Goal: Information Seeking & Learning: Learn about a topic

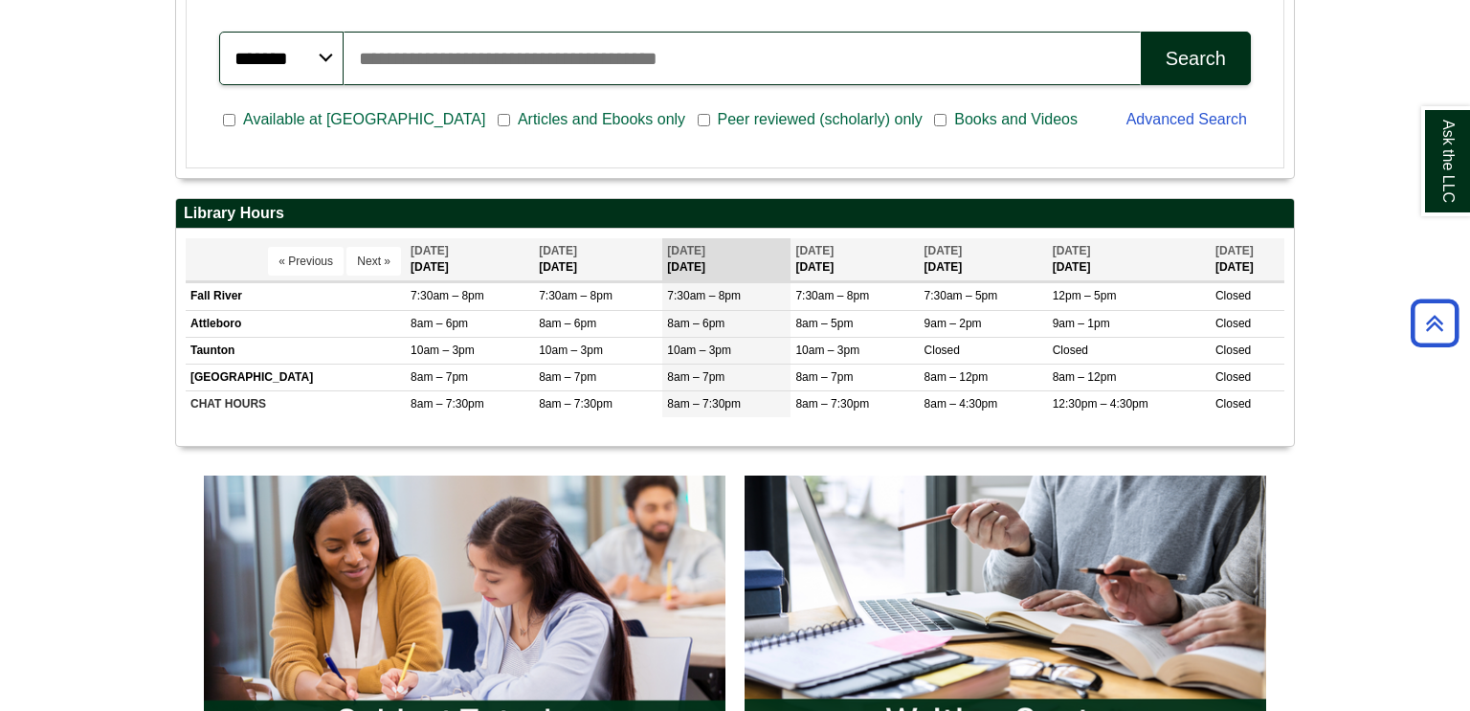
scroll to position [586, 0]
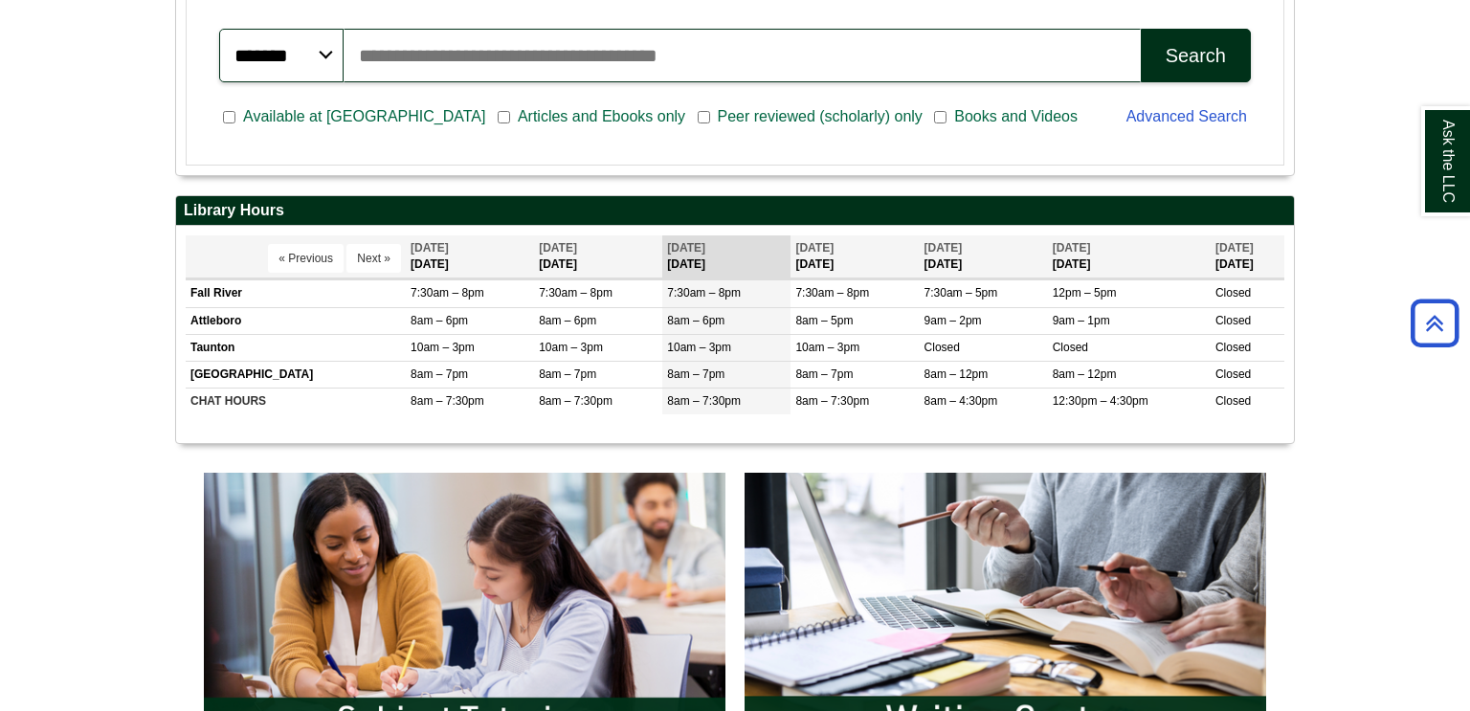
drag, startPoint x: 0, startPoint y: 0, endPoint x: 1469, endPoint y: 282, distance: 1496.3
click at [1469, 282] on html "Skip to Main Content Toggle navigation Home Access Services Access Services Pol…" at bounding box center [735, 618] width 1470 height 2409
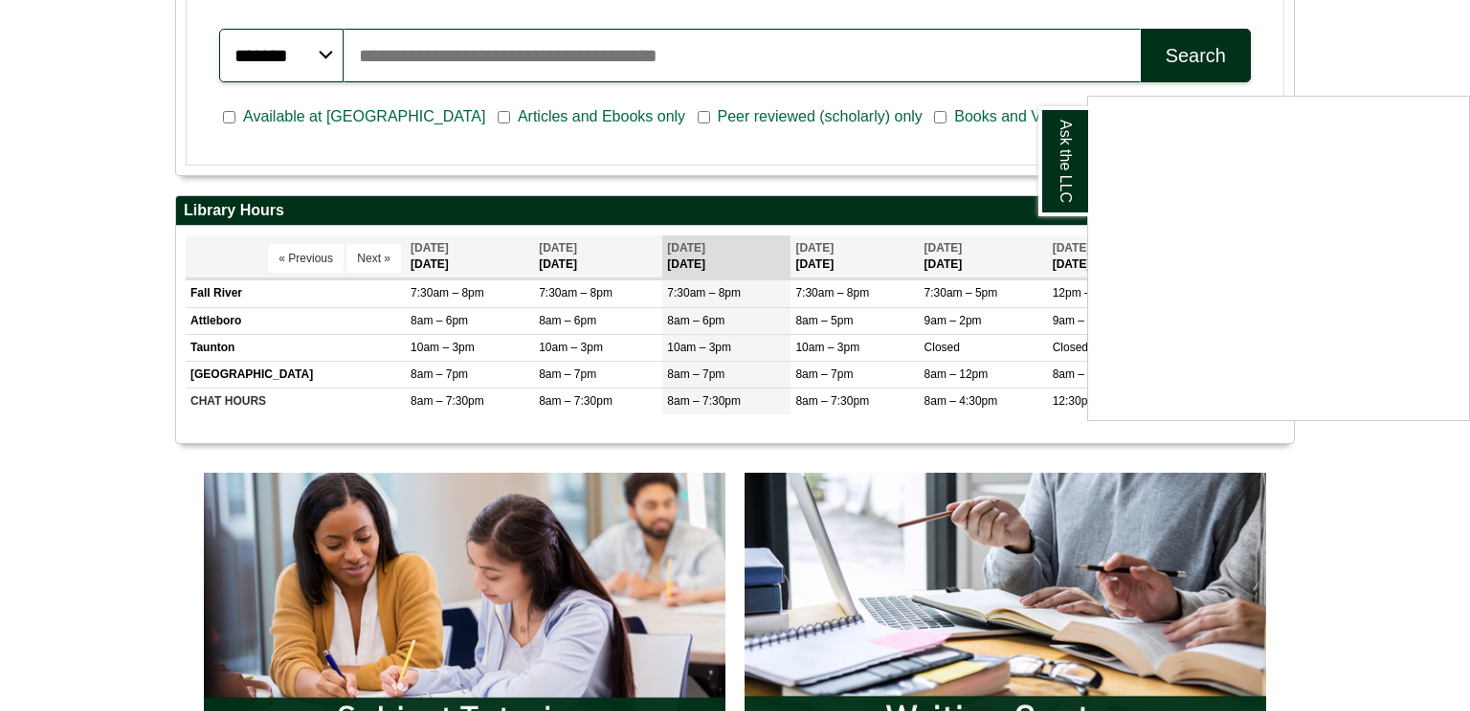
click at [1372, 489] on div "Ask the LLC" at bounding box center [735, 355] width 1470 height 711
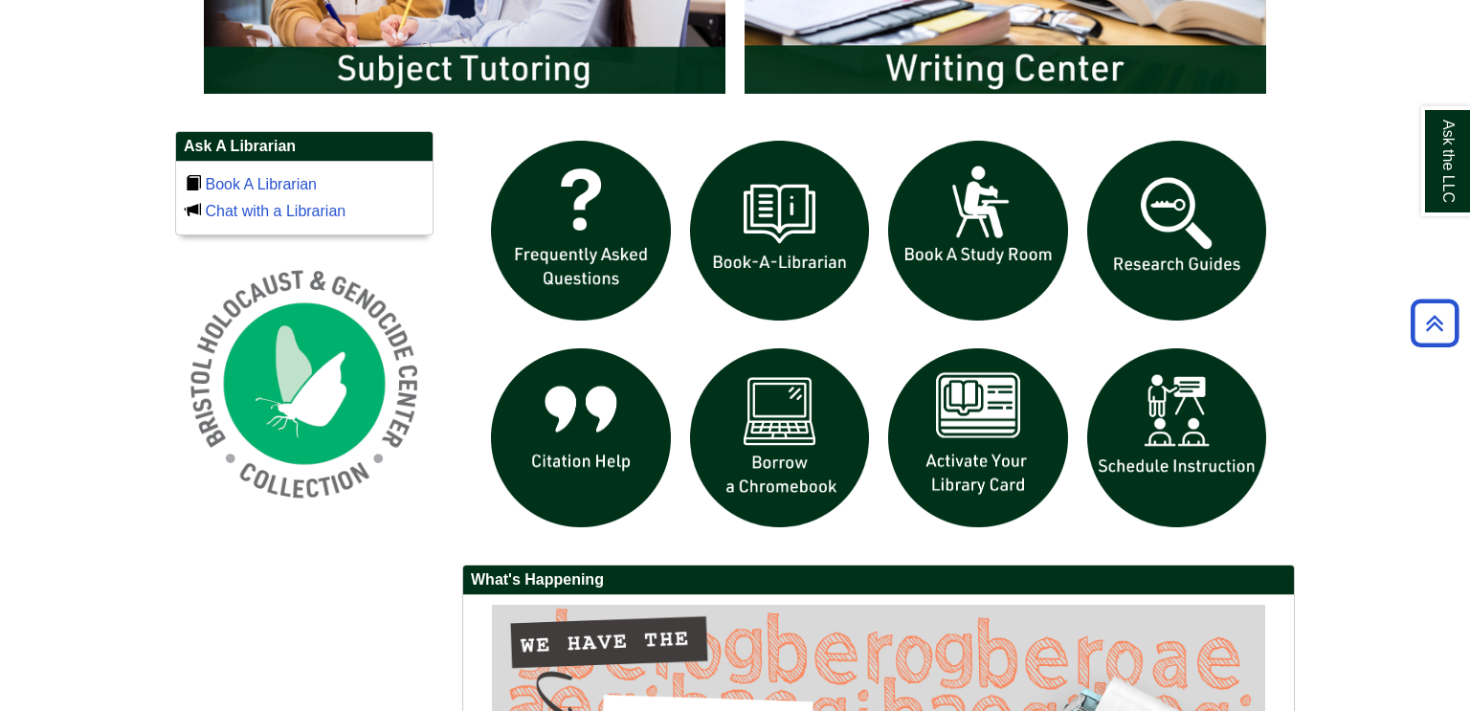
scroll to position [1243, 0]
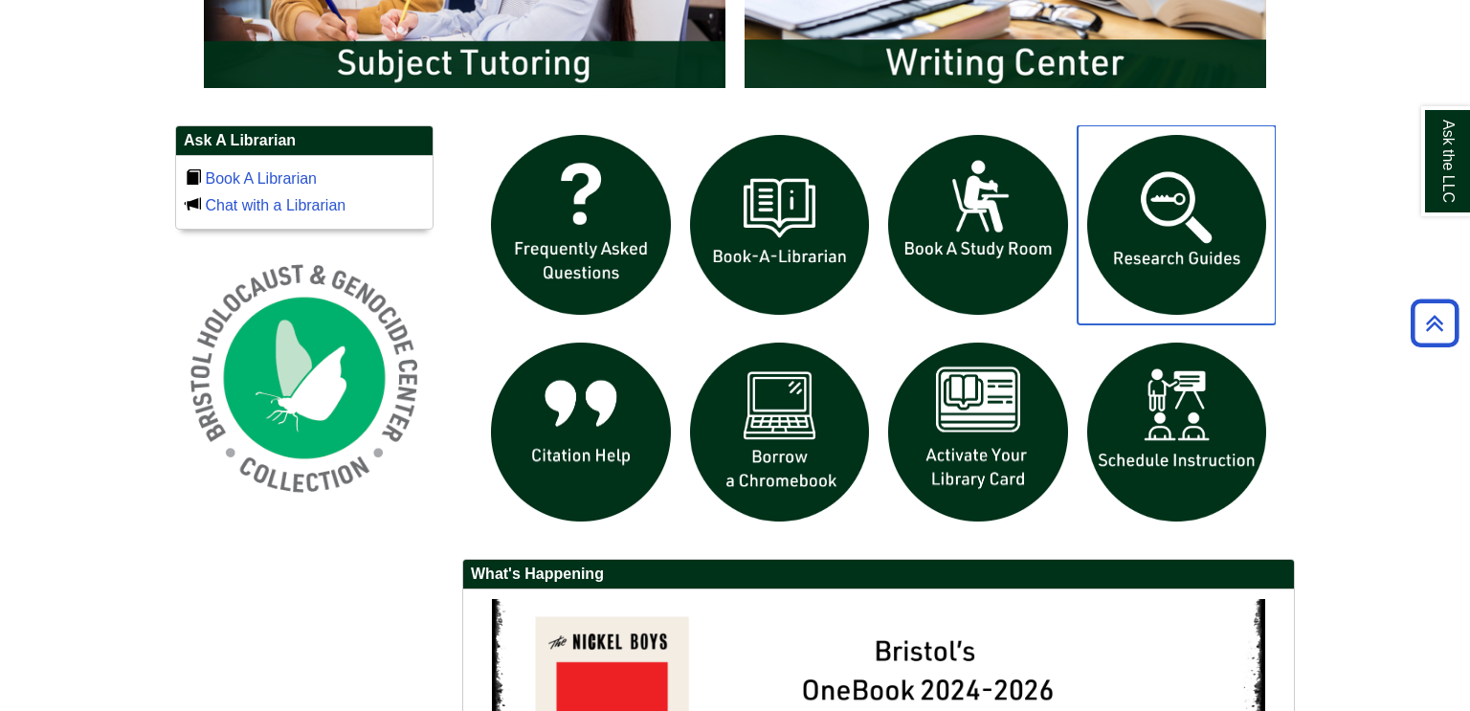
click at [1199, 252] on img "slideshow" at bounding box center [1177, 224] width 199 height 199
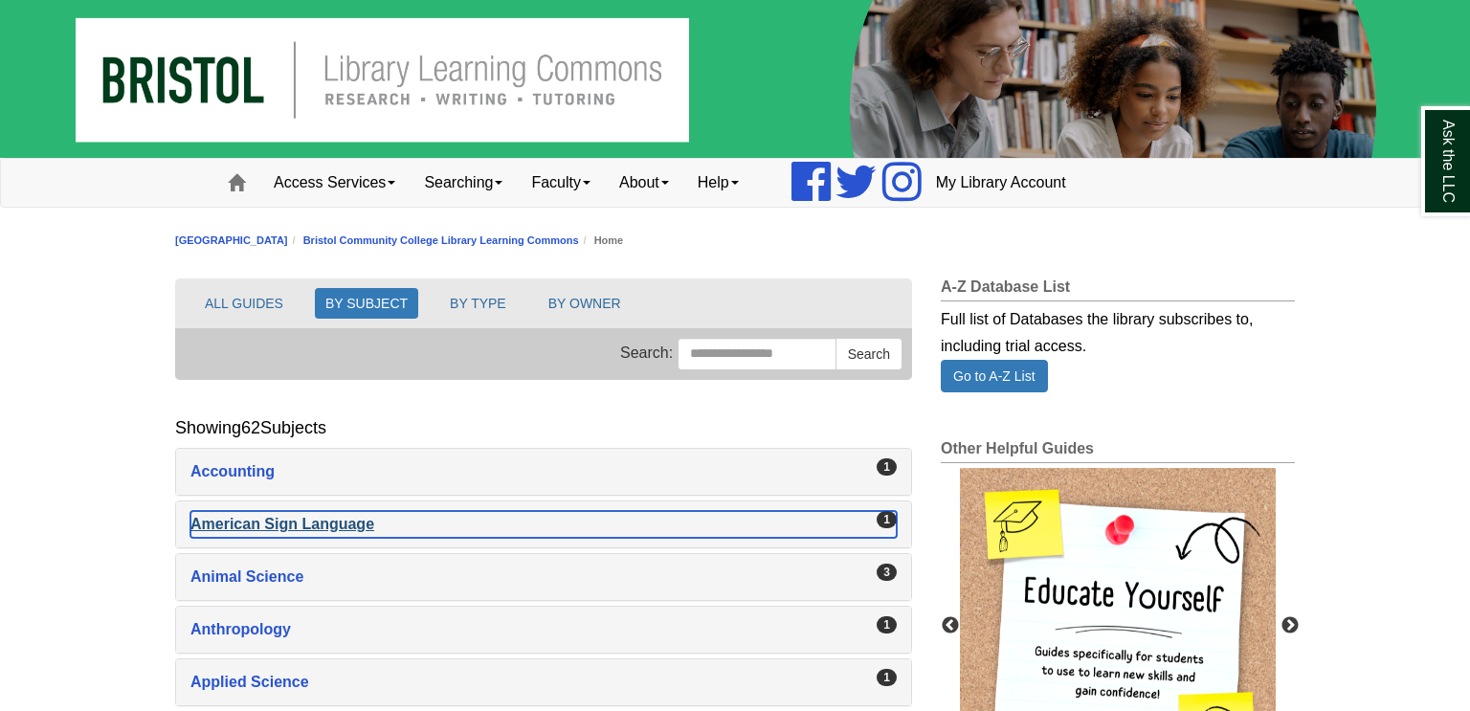
click at [225, 515] on div "American Sign Language , 1 guides" at bounding box center [544, 524] width 706 height 27
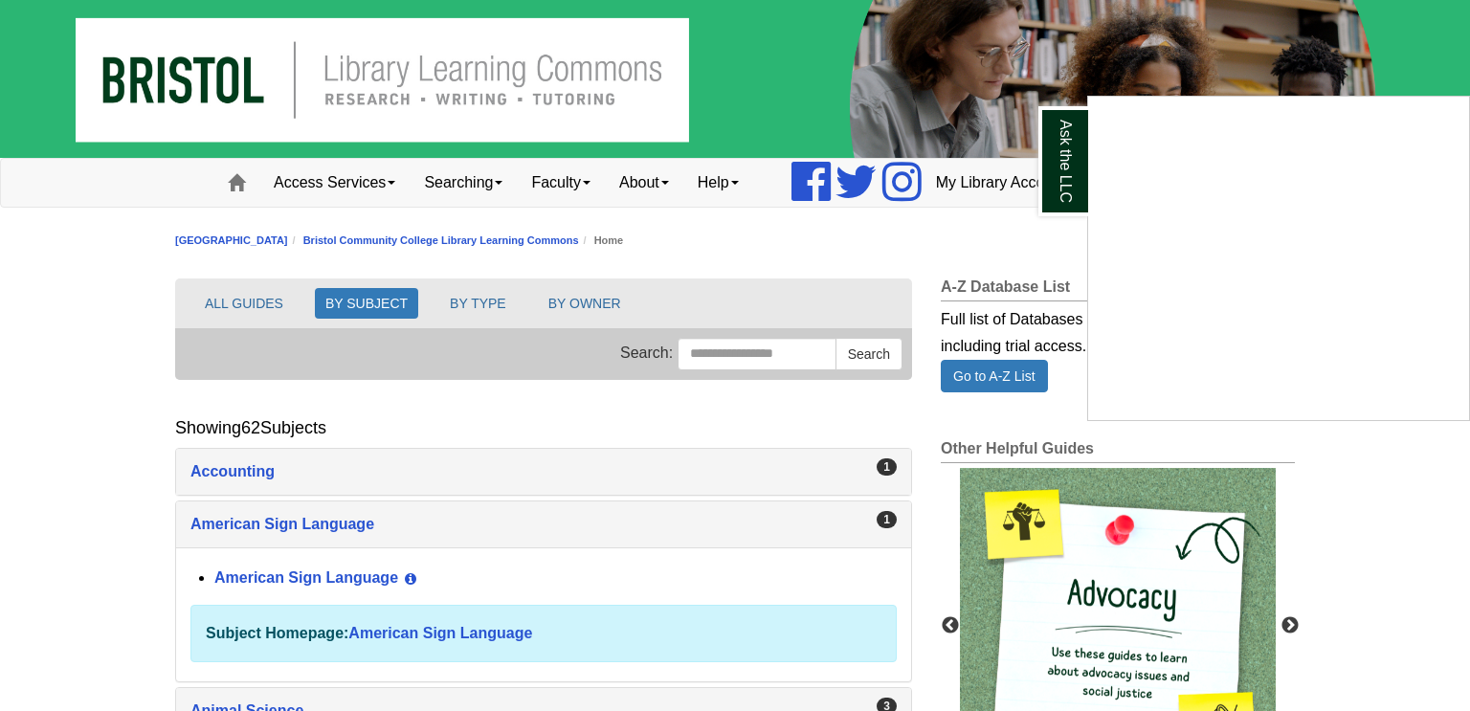
click at [280, 572] on div "Ask the LLC" at bounding box center [735, 355] width 1470 height 711
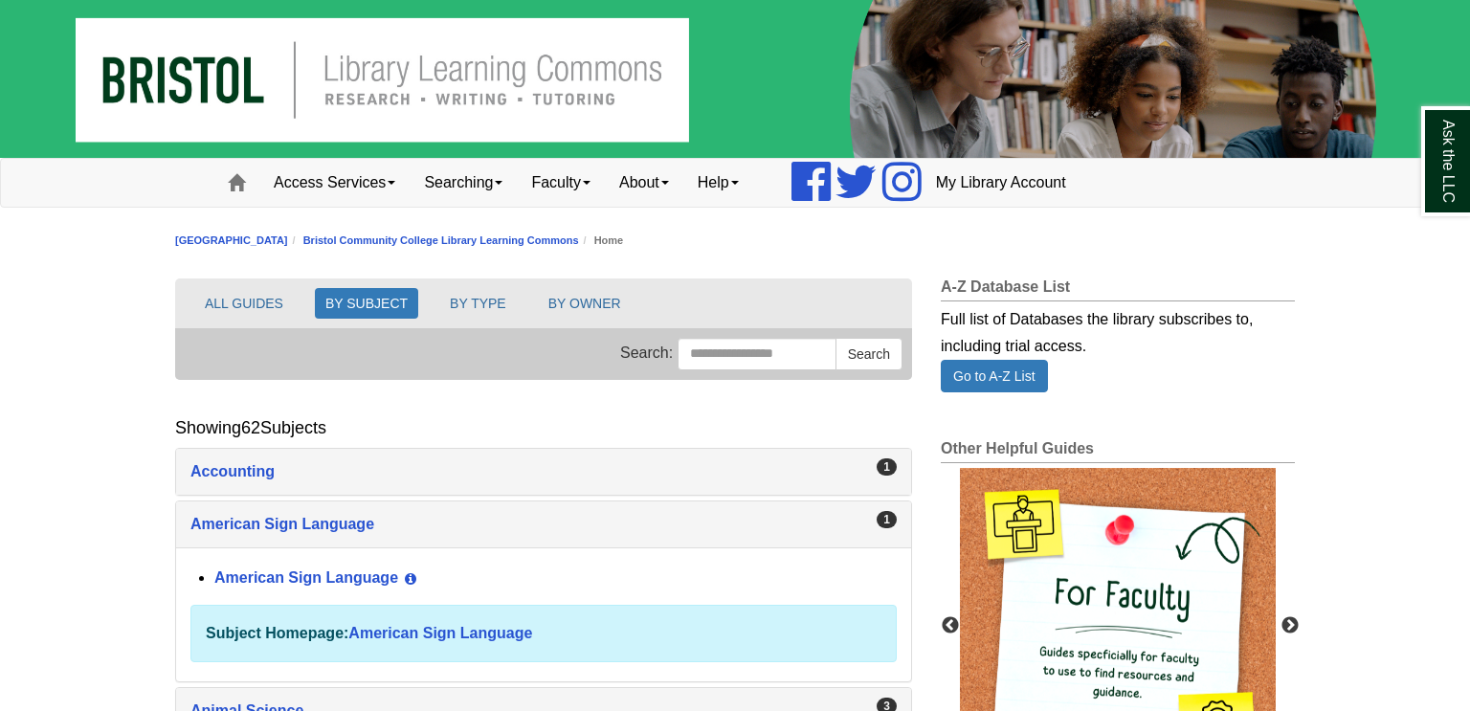
click at [269, 565] on div "American Sign Language View Guide Info" at bounding box center [555, 579] width 683 height 33
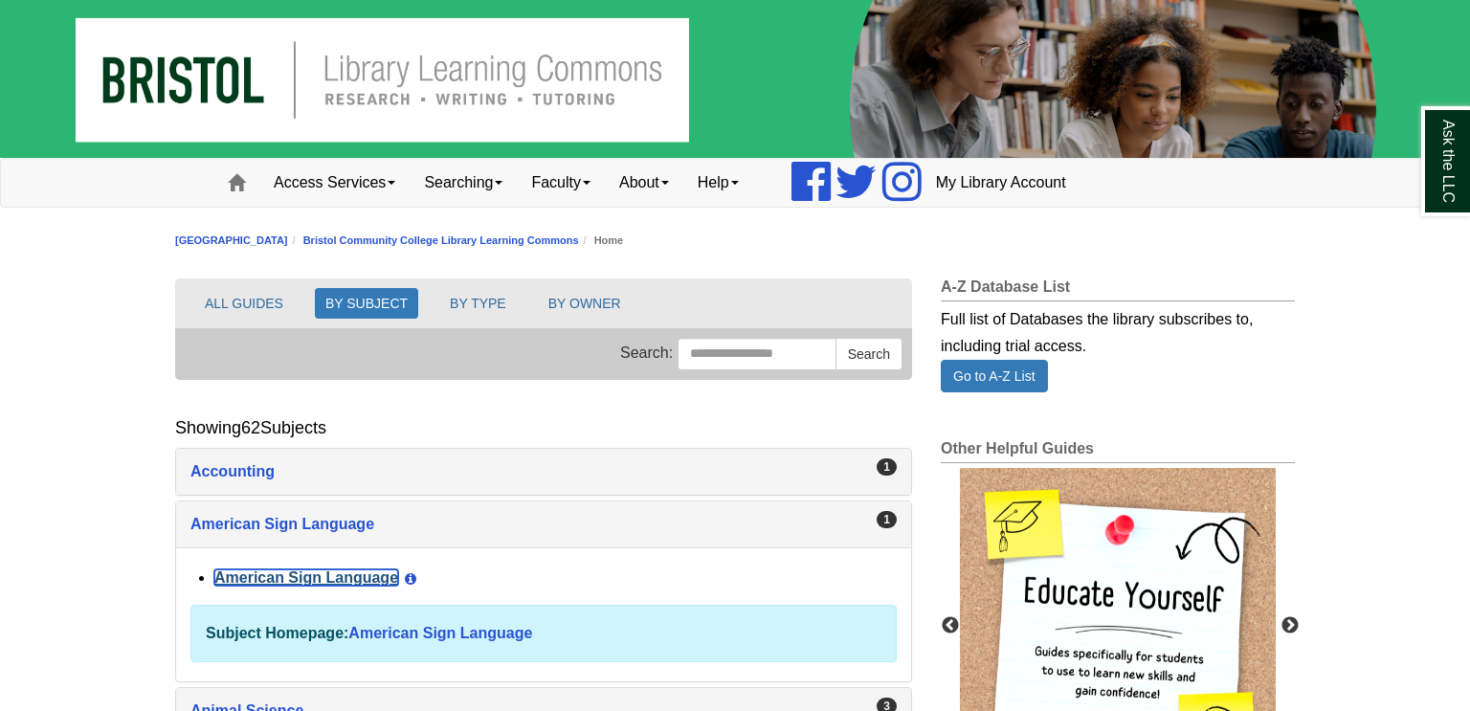
click at [273, 584] on link "American Sign Language" at bounding box center [306, 578] width 184 height 16
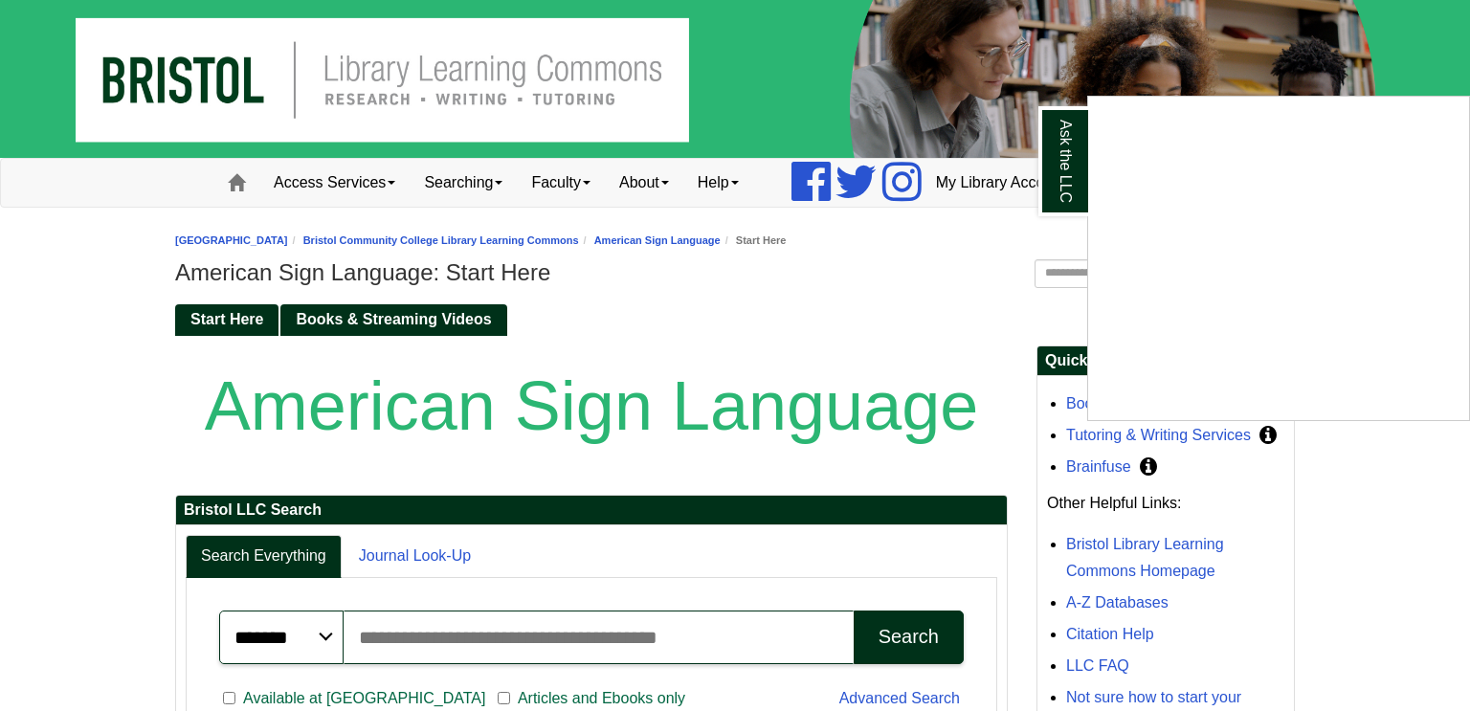
click at [457, 327] on div "Ask the LLC" at bounding box center [735, 355] width 1470 height 711
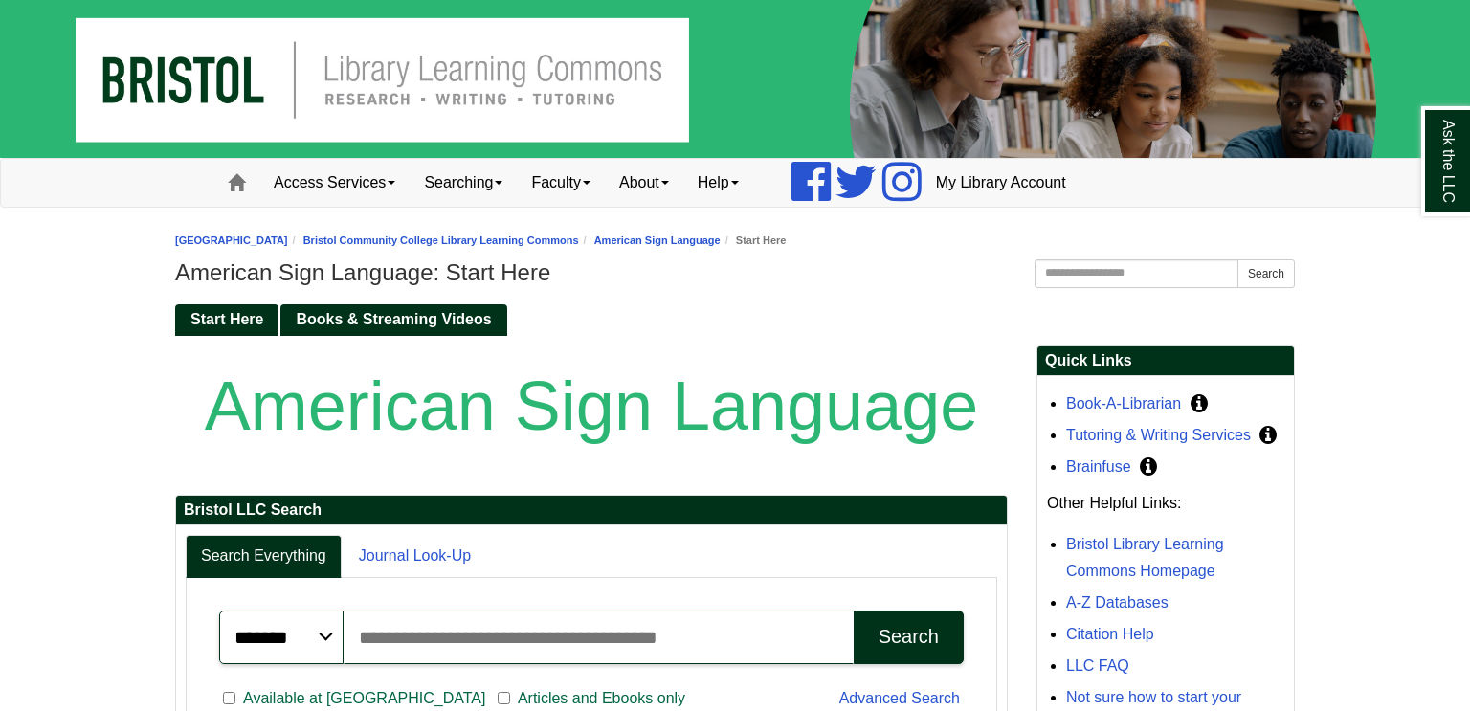
click at [448, 325] on span "Books & Streaming Videos" at bounding box center [393, 319] width 195 height 16
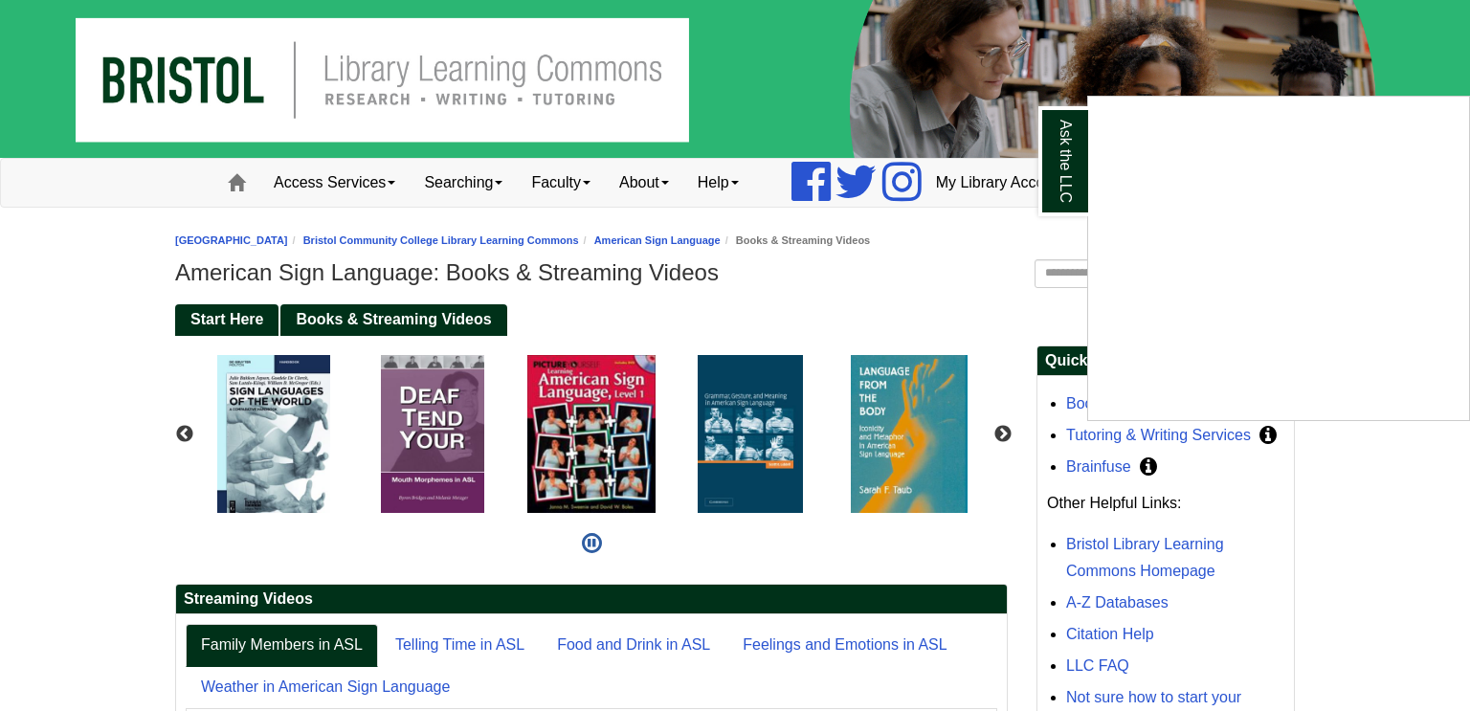
scroll to position [100, 0]
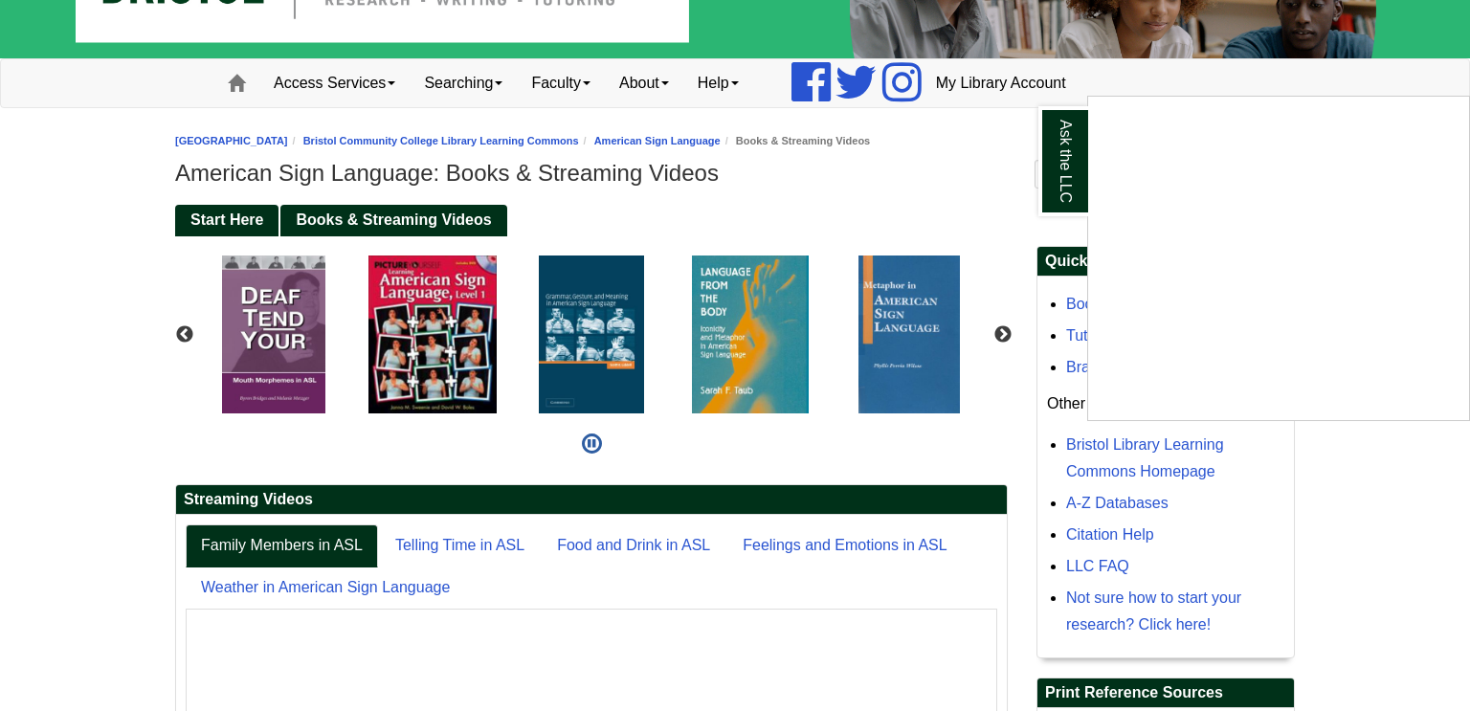
click at [1011, 340] on div "Ask the LLC" at bounding box center [735, 355] width 1470 height 711
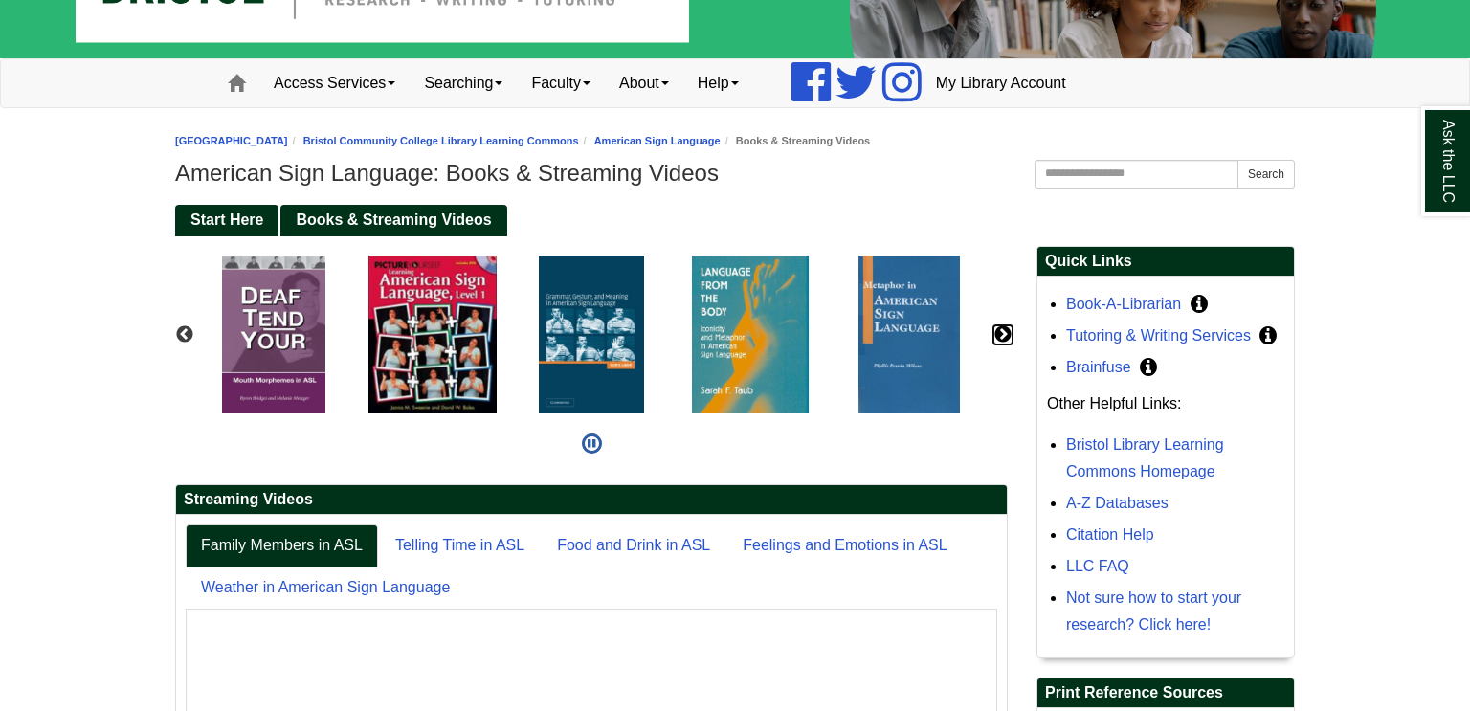
click at [1011, 340] on button "Next" at bounding box center [1003, 334] width 19 height 19
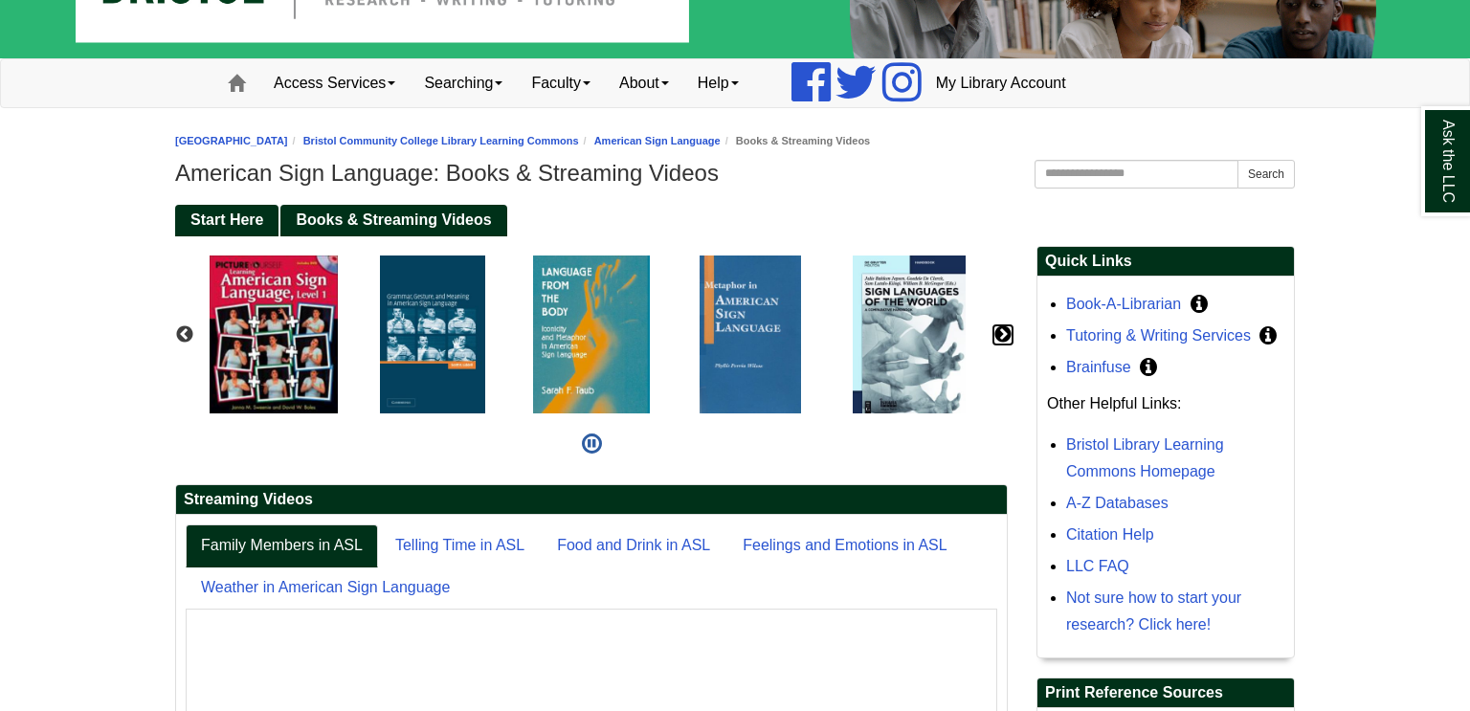
click at [1011, 340] on button "Next" at bounding box center [1003, 334] width 19 height 19
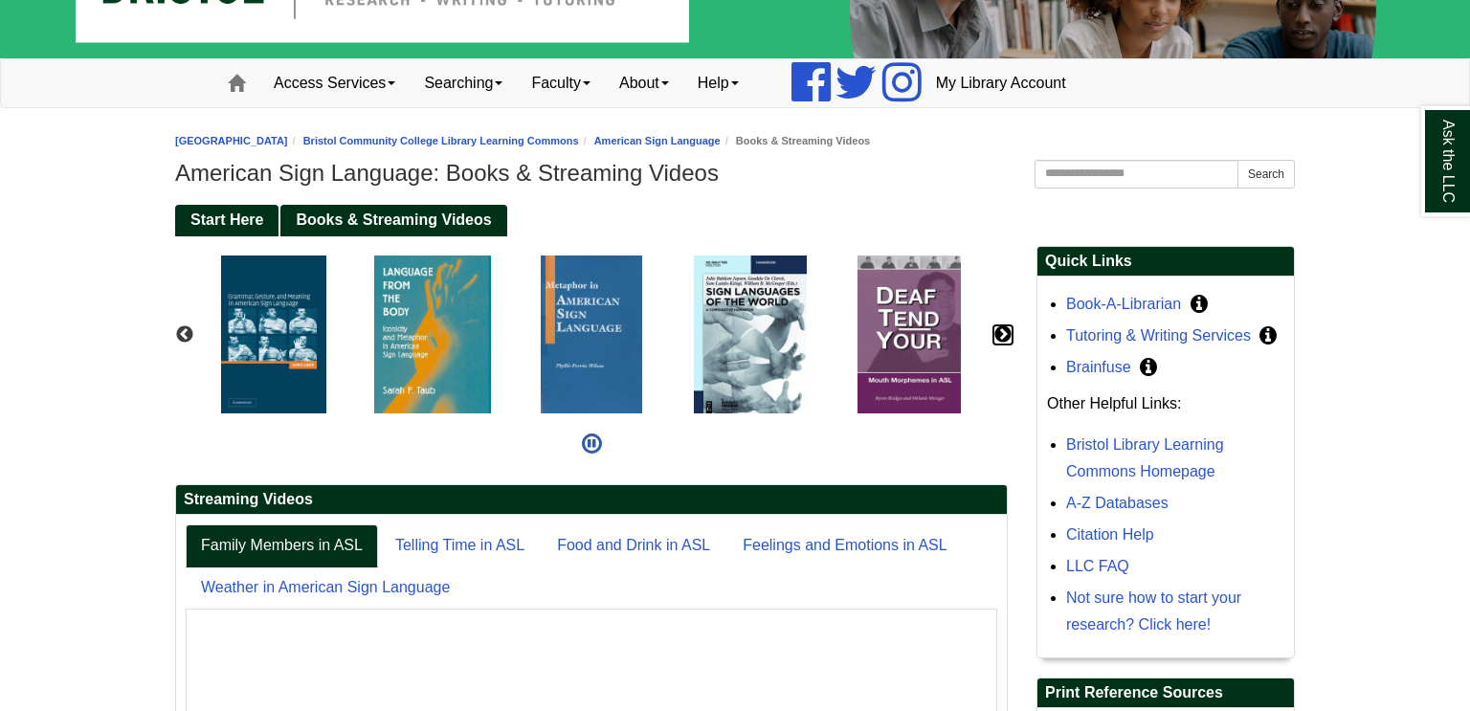
click at [1011, 340] on button "Next" at bounding box center [1003, 334] width 19 height 19
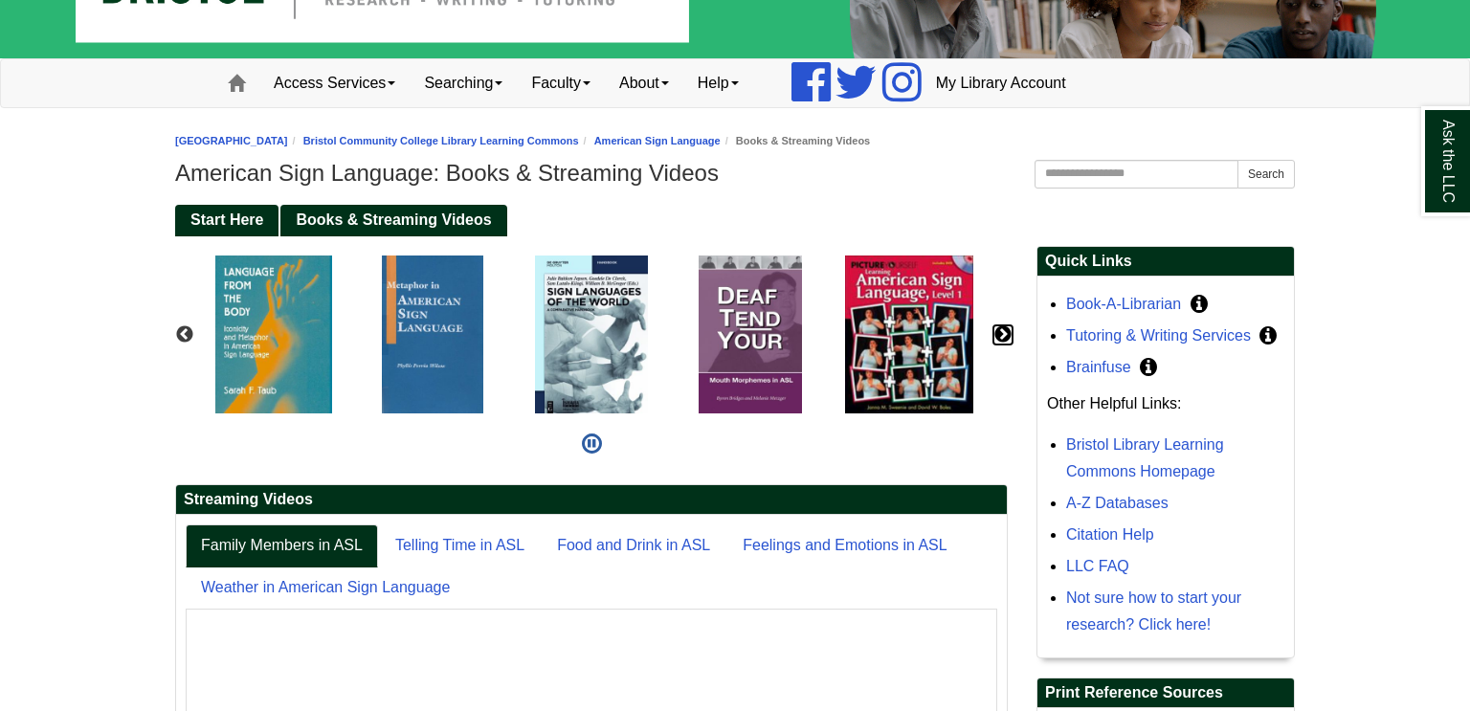
click at [1011, 340] on button "Next" at bounding box center [1003, 334] width 19 height 19
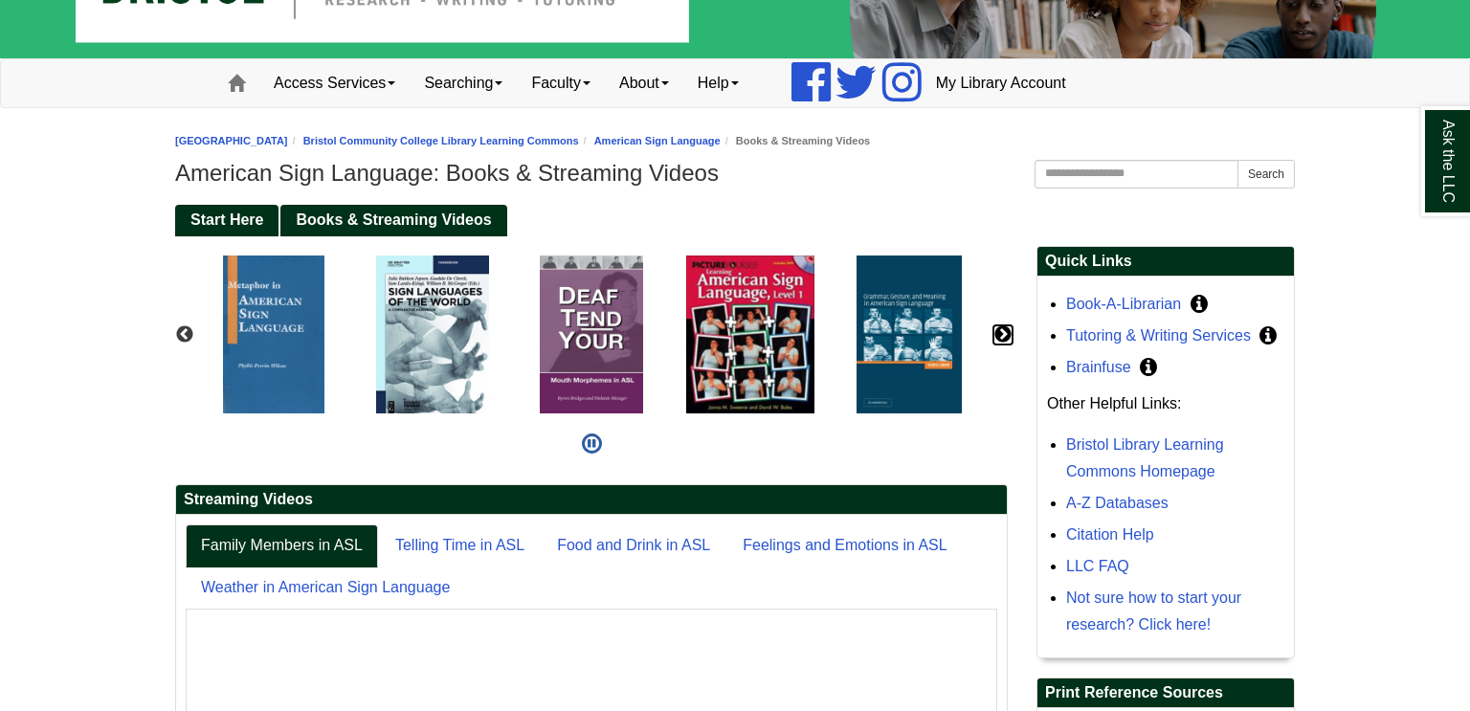
click at [1011, 340] on button "Next" at bounding box center [1003, 334] width 19 height 19
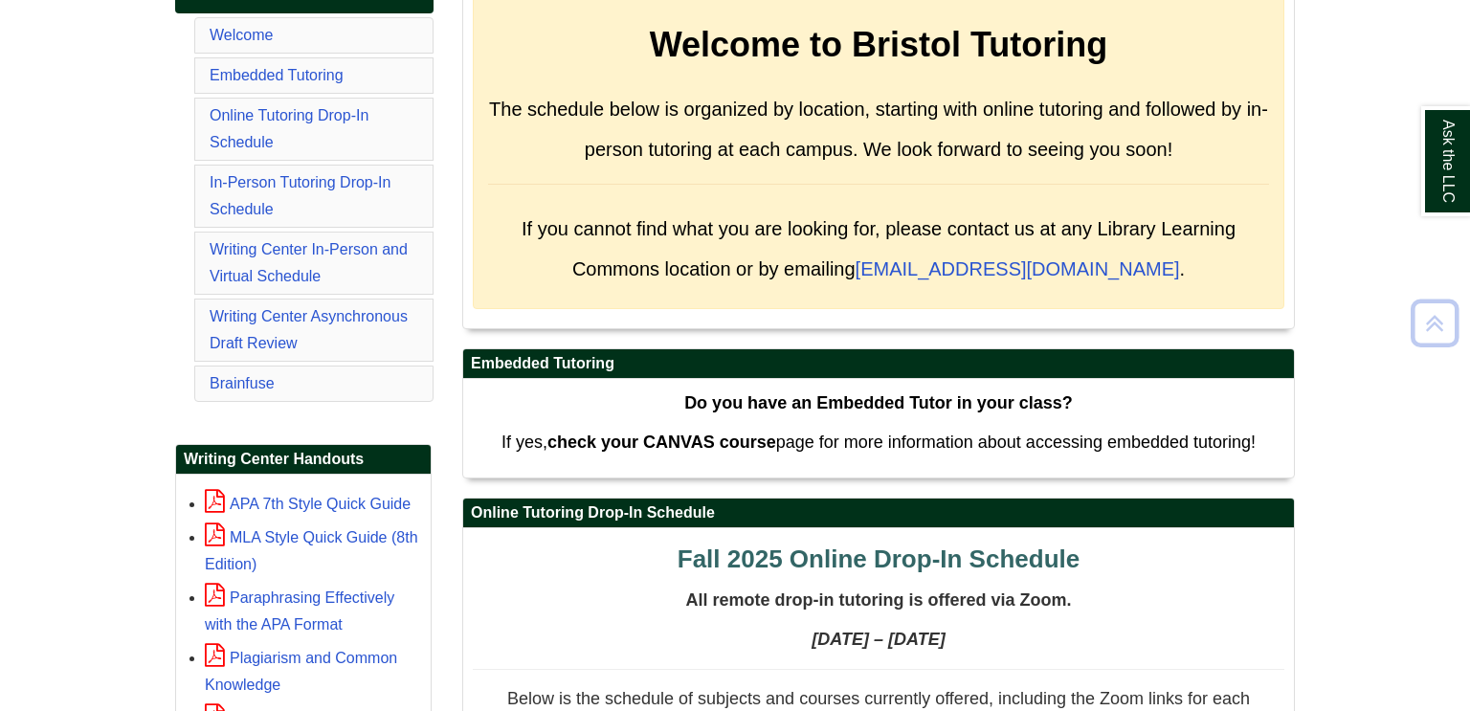
scroll to position [429, 0]
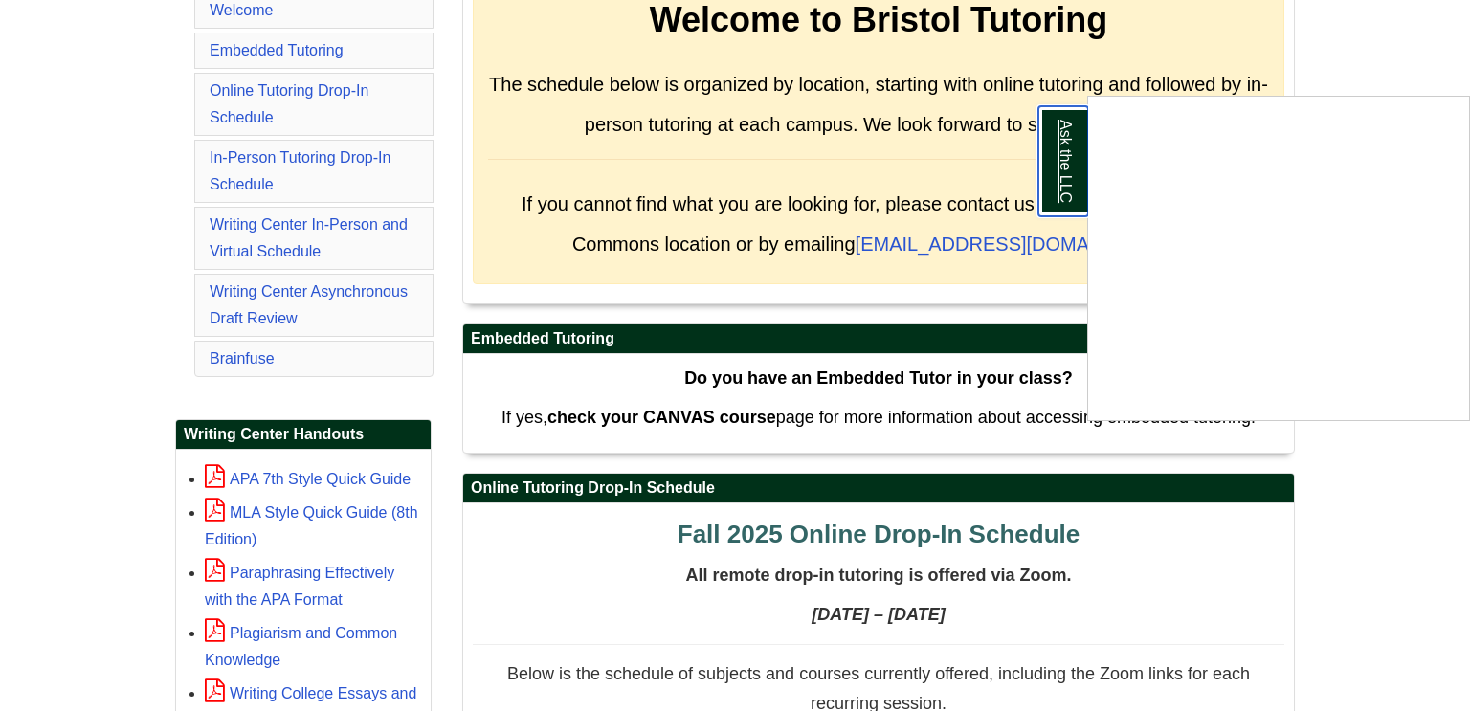
click at [1070, 177] on link "Ask the LLC" at bounding box center [1064, 161] width 50 height 110
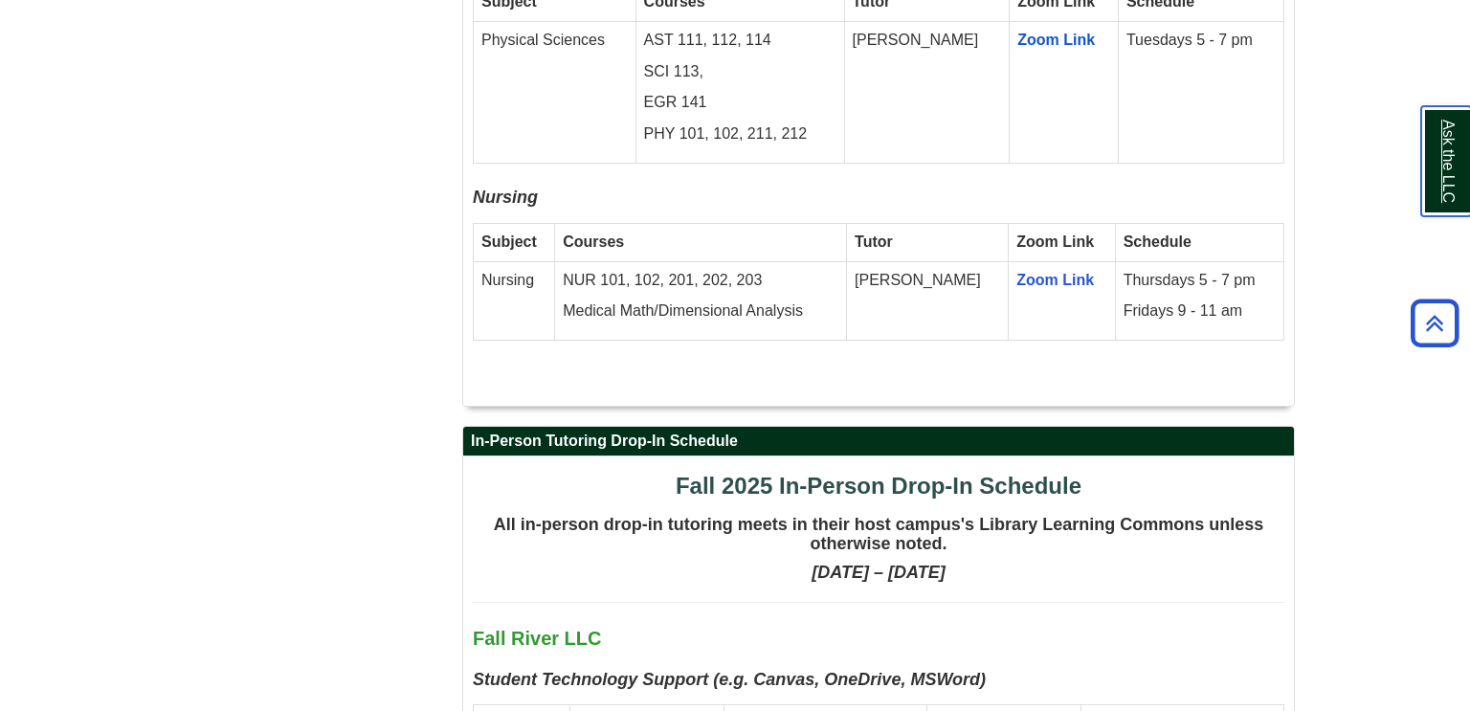
scroll to position [3473, 0]
